Goal: Task Accomplishment & Management: Use online tool/utility

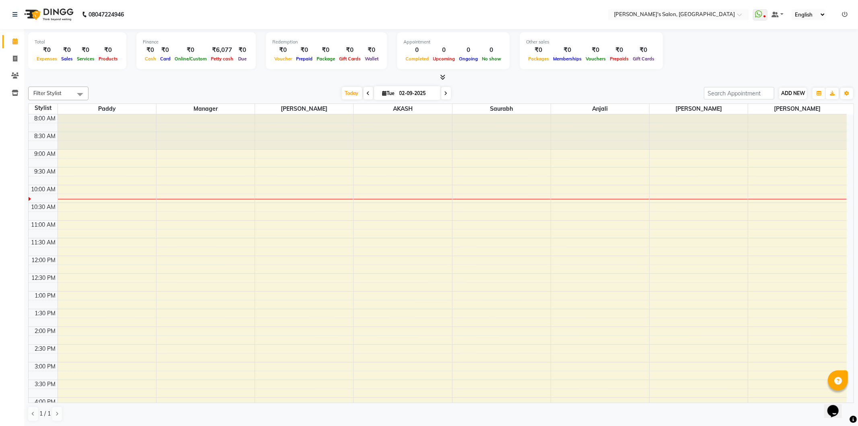
scroll to position [35, 0]
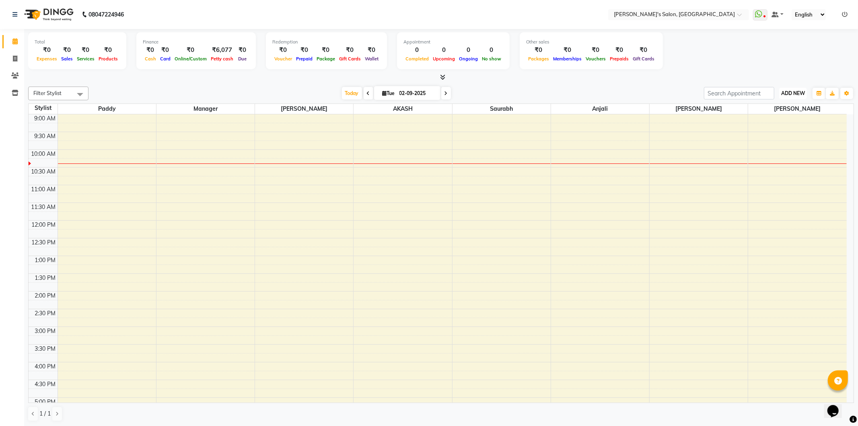
click at [798, 93] on span "ADD NEW" at bounding box center [793, 93] width 24 height 6
click at [806, 72] on div "Total ₹0 Expenses ₹0 Sales ₹0 Services ₹0 Products Finance ₹0 Cash ₹0 Card ₹0 O…" at bounding box center [441, 55] width 826 height 53
click at [738, 15] on span at bounding box center [743, 17] width 10 height 8
click at [732, 51] on div "Total ₹0 Expenses ₹0 Sales ₹0 Services ₹0 Products Finance ₹0 Cash ₹0 Card ₹0 O…" at bounding box center [441, 51] width 826 height 39
click at [18, 74] on icon at bounding box center [15, 75] width 8 height 6
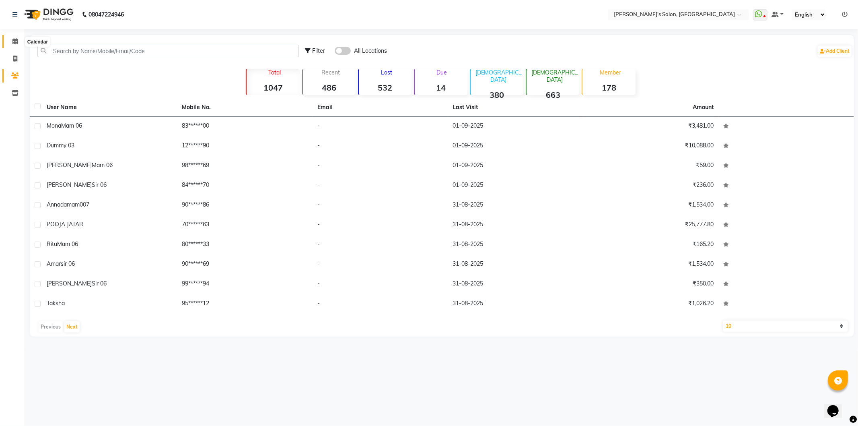
click at [16, 44] on icon at bounding box center [14, 41] width 5 height 6
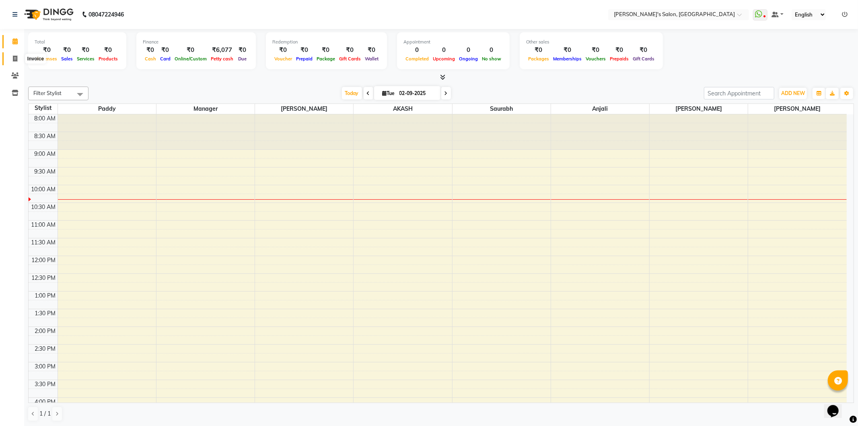
click at [15, 57] on icon at bounding box center [15, 59] width 4 height 6
select select "service"
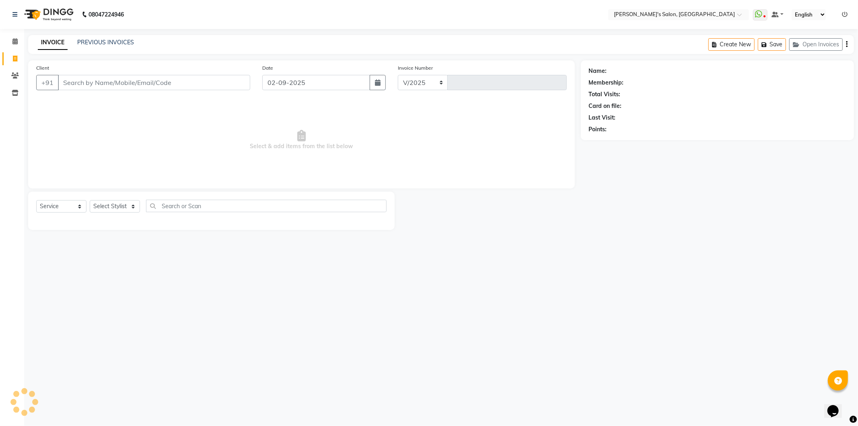
select select "7366"
type input "1242"
click at [13, 43] on icon at bounding box center [14, 41] width 5 height 6
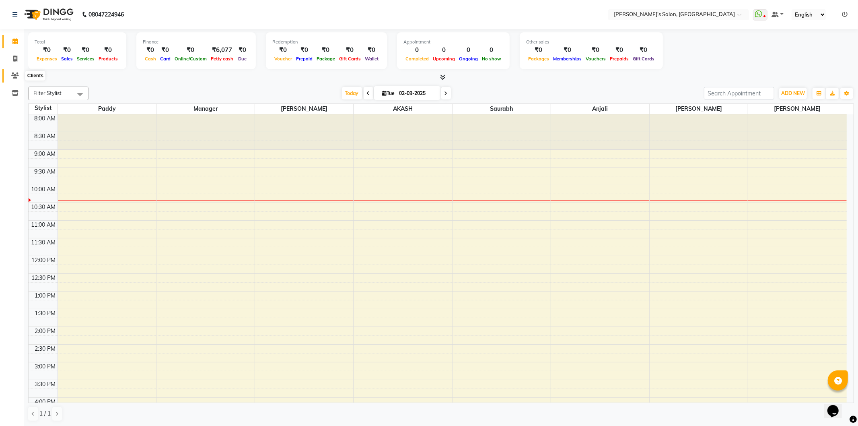
click at [15, 74] on icon at bounding box center [15, 75] width 8 height 6
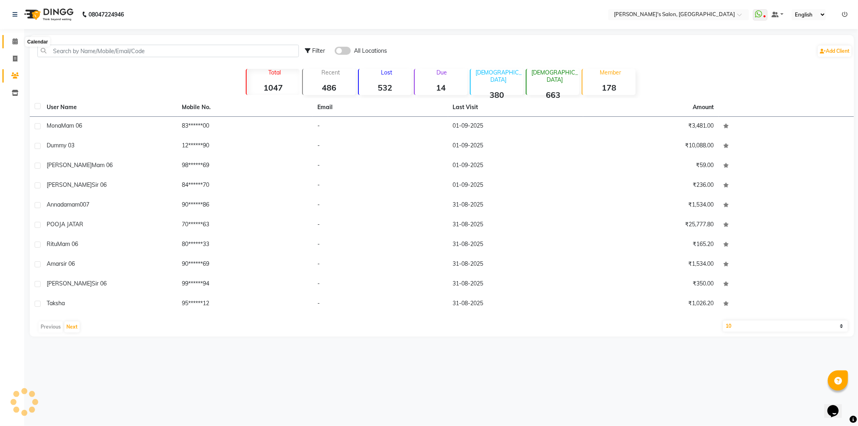
click at [16, 41] on icon at bounding box center [14, 41] width 5 height 6
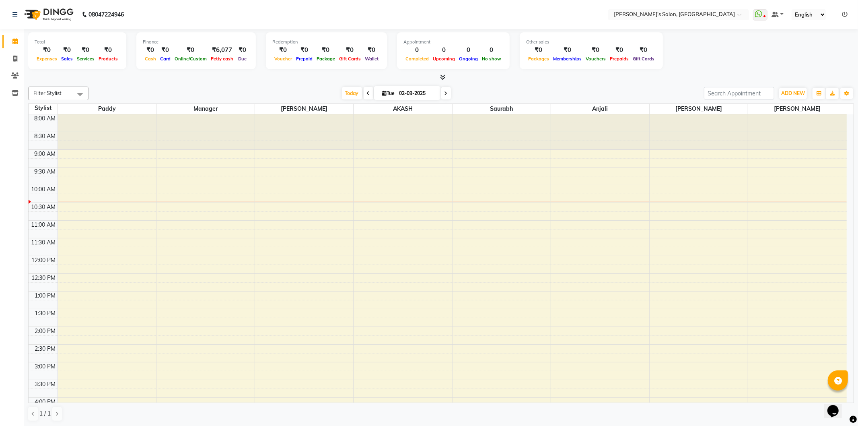
click at [725, 102] on div "Filter Stylist Select All AKASH ANIL KONDHAMANGALE Anjali Manager [PERSON_NAME]…" at bounding box center [441, 253] width 826 height 341
